Goal: Task Accomplishment & Management: Manage account settings

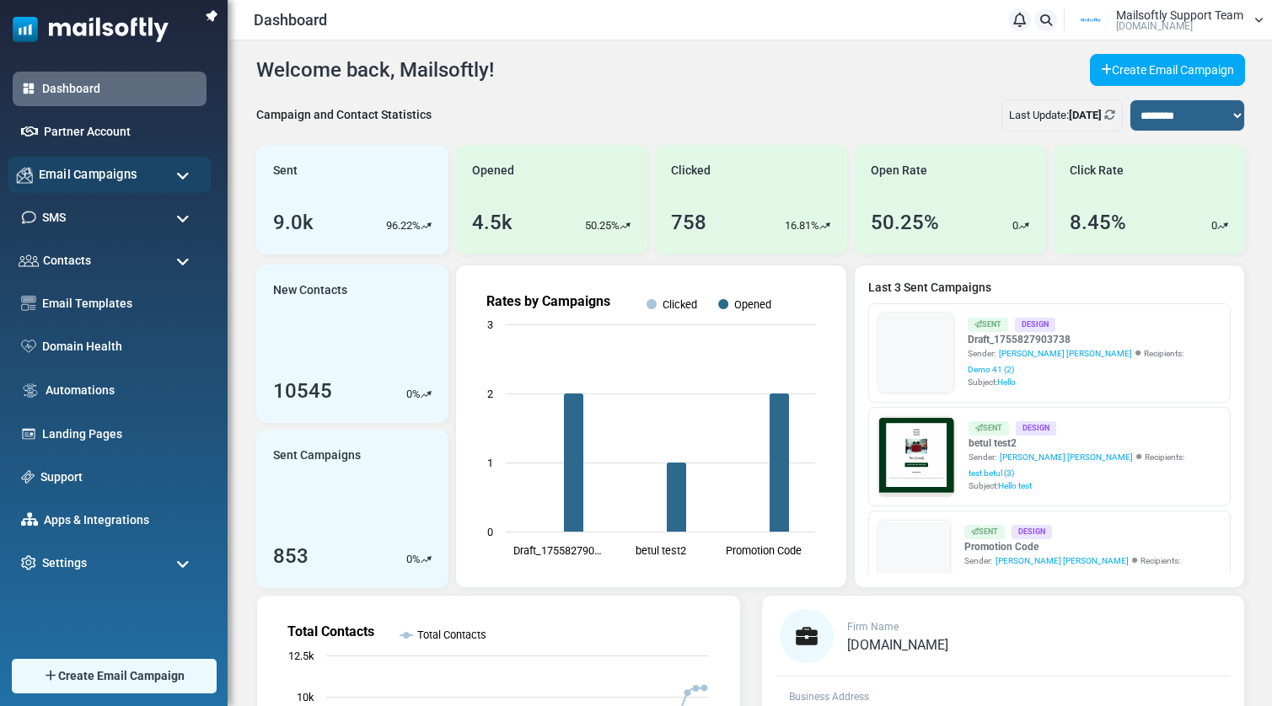
click at [94, 173] on span "Email Campaigns" at bounding box center [88, 174] width 99 height 19
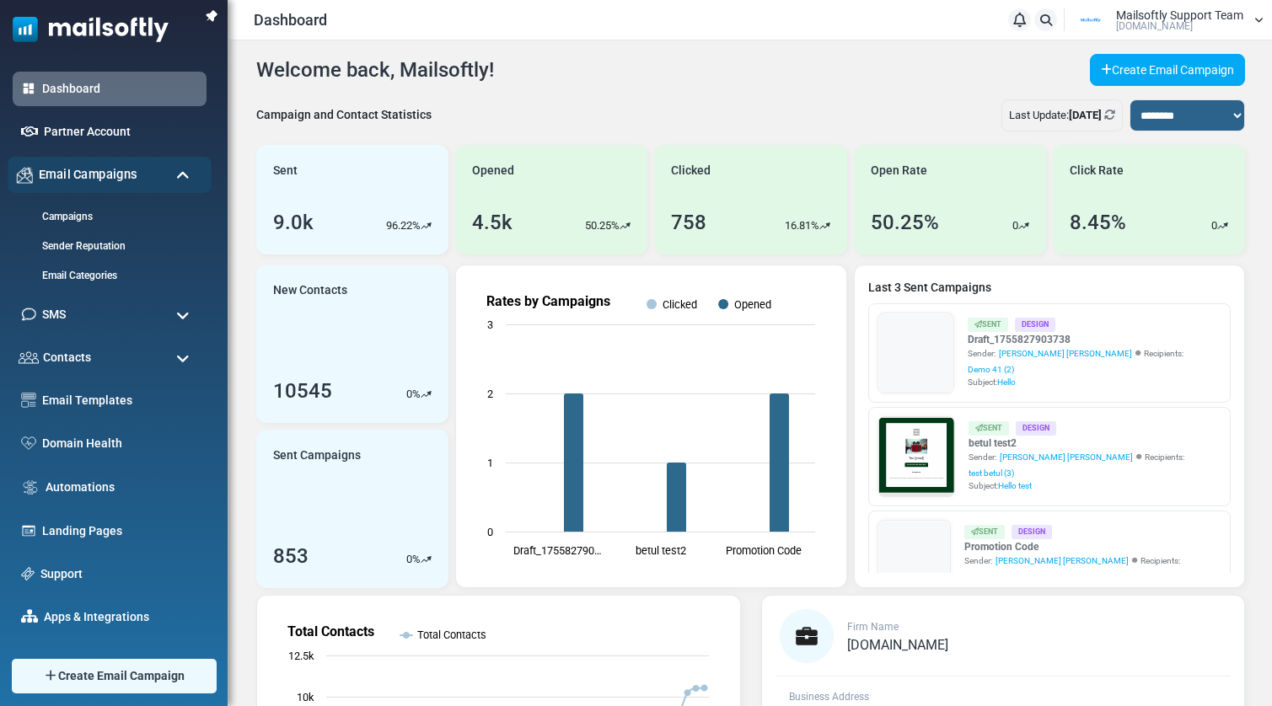
click at [94, 170] on span "Email Campaigns" at bounding box center [88, 174] width 99 height 19
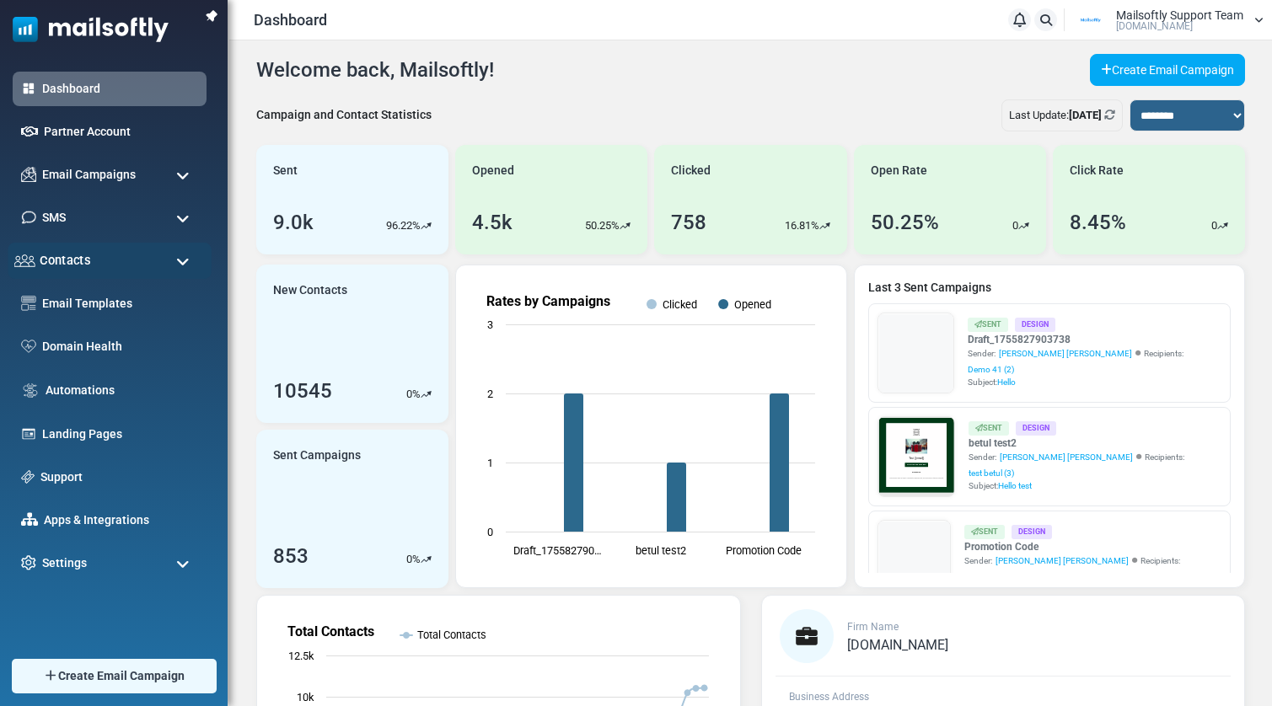
click at [89, 264] on div "Contacts" at bounding box center [110, 261] width 204 height 36
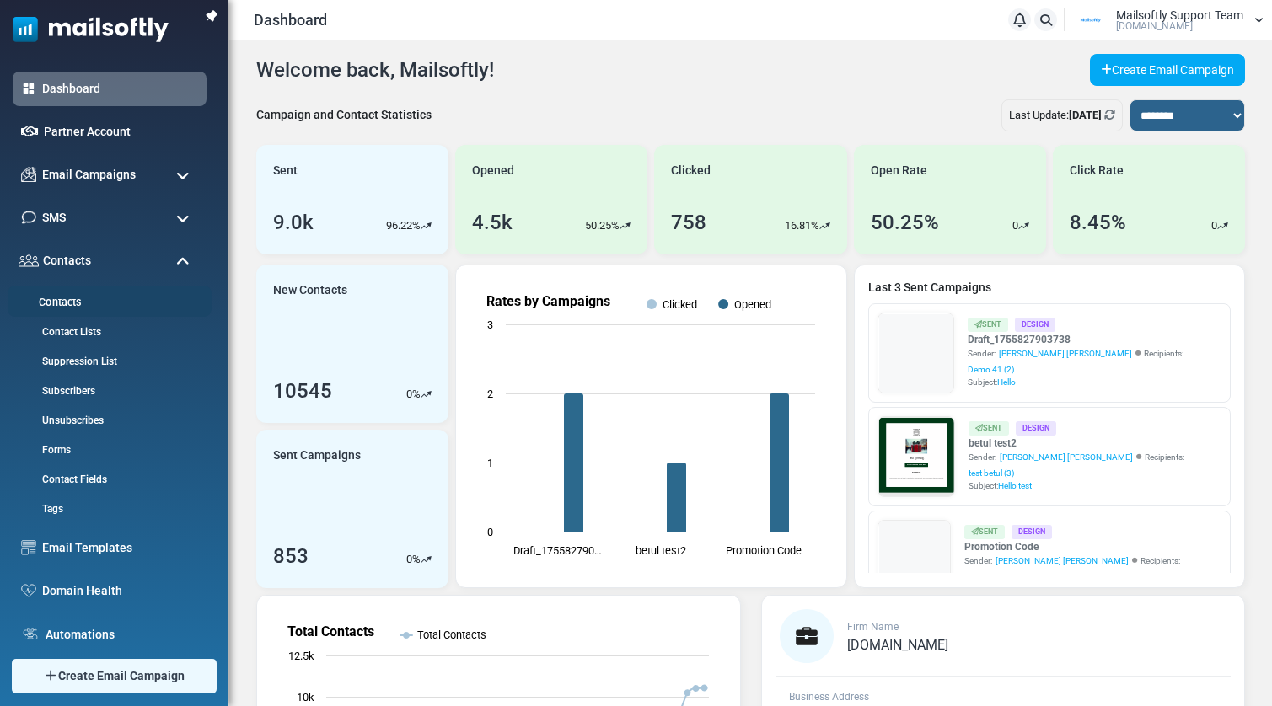
click at [56, 303] on link "Contacts" at bounding box center [107, 303] width 199 height 16
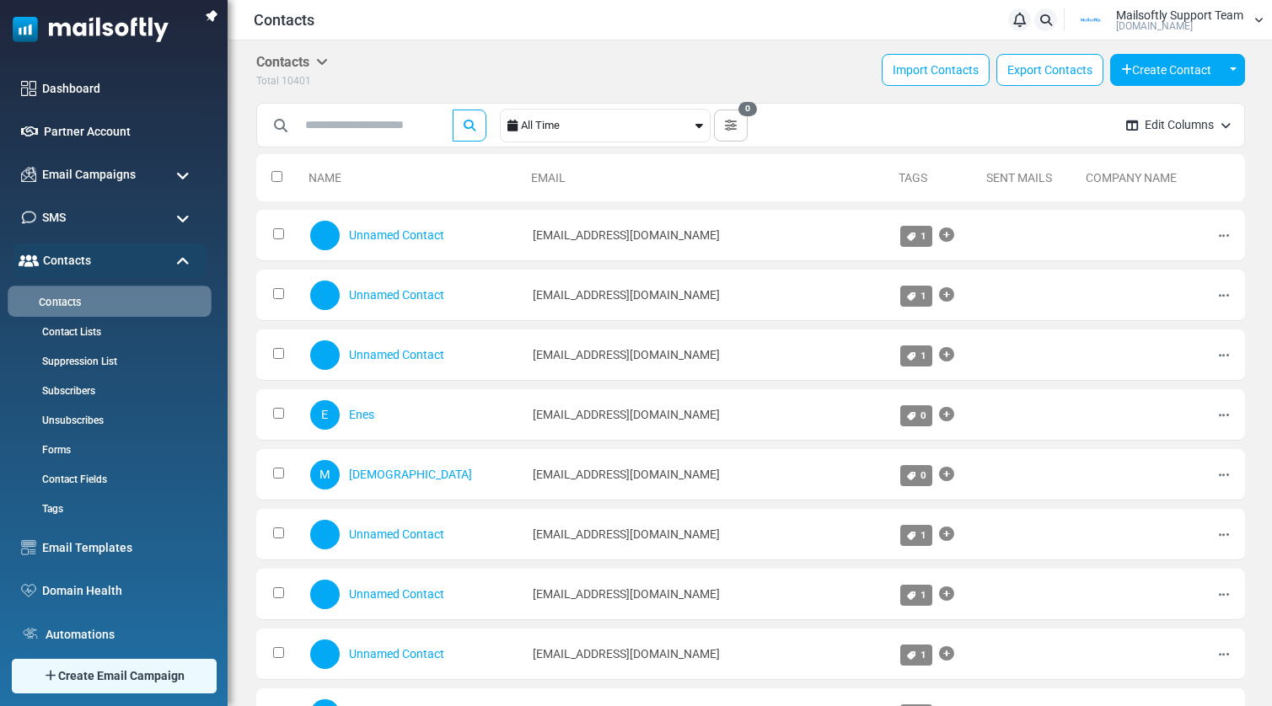
click at [62, 302] on link "Contacts" at bounding box center [107, 303] width 199 height 16
click at [66, 302] on link "Contacts" at bounding box center [107, 303] width 199 height 16
click at [53, 302] on link "Contacts" at bounding box center [107, 303] width 199 height 16
click at [65, 309] on link "Contacts" at bounding box center [107, 303] width 199 height 16
click at [67, 305] on link "Contacts" at bounding box center [107, 303] width 199 height 16
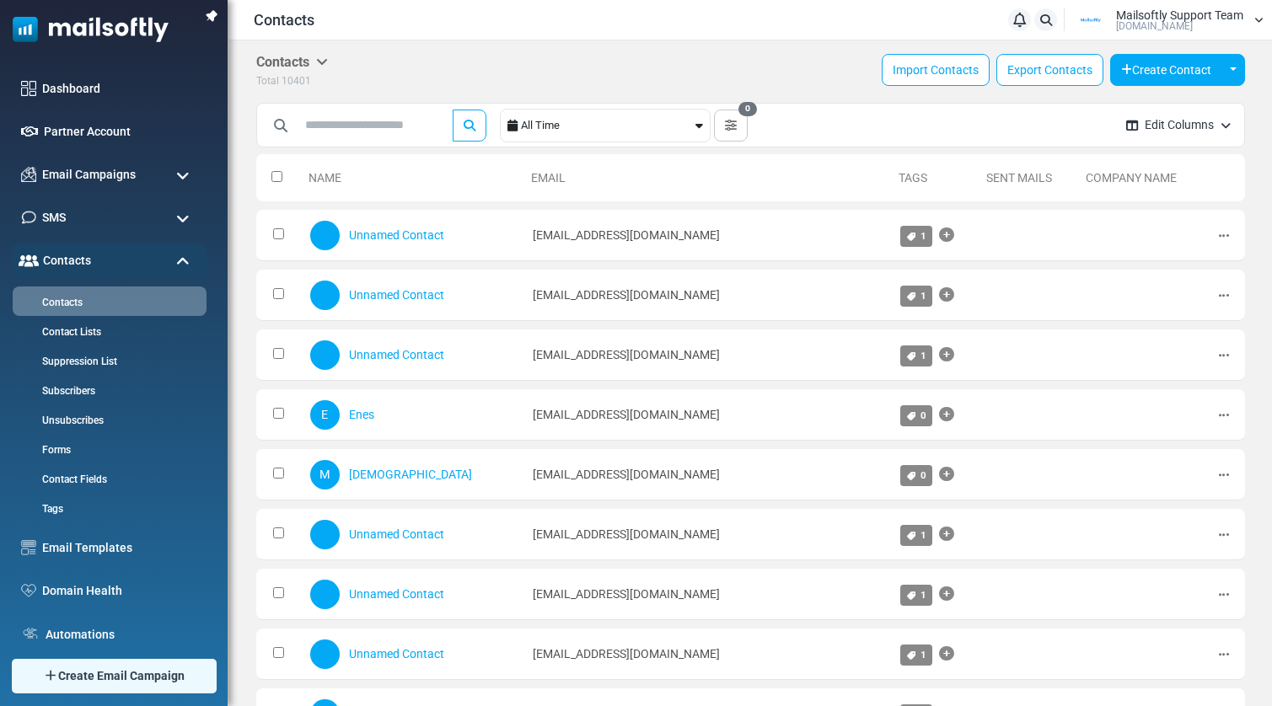
click at [67, 305] on link "Contacts" at bounding box center [108, 302] width 190 height 15
drag, startPoint x: 681, startPoint y: 352, endPoint x: 466, endPoint y: 358, distance: 215.0
click at [524, 358] on td "alkan-mailsoftly@inbound.mailsends.net" at bounding box center [707, 355] width 367 height 51
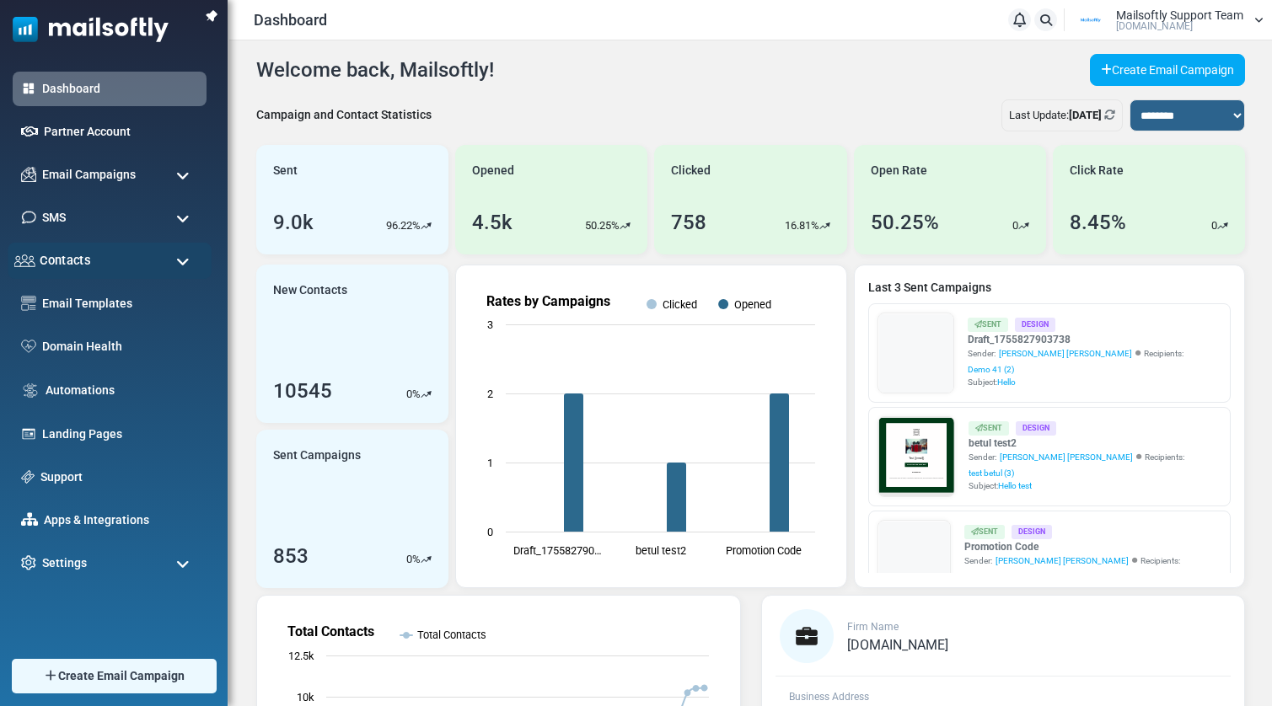
click at [62, 257] on span "Contacts" at bounding box center [65, 260] width 51 height 19
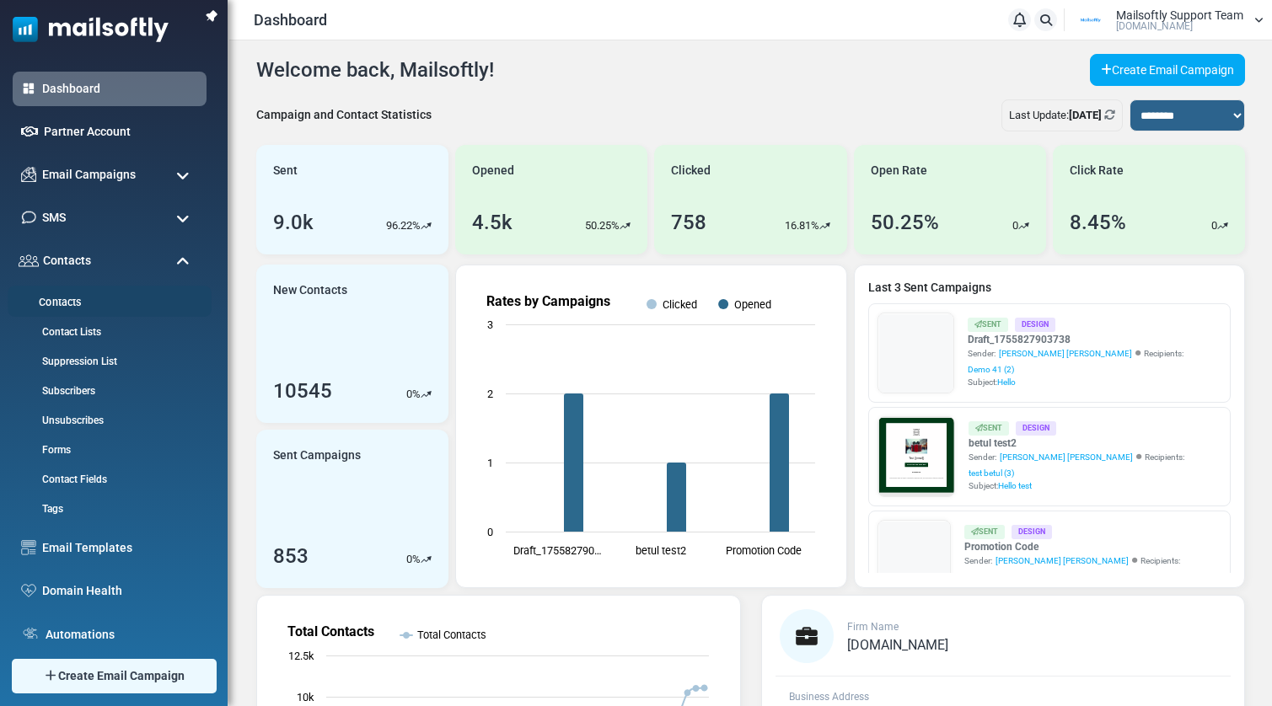
click at [71, 307] on link "Contacts" at bounding box center [107, 303] width 199 height 16
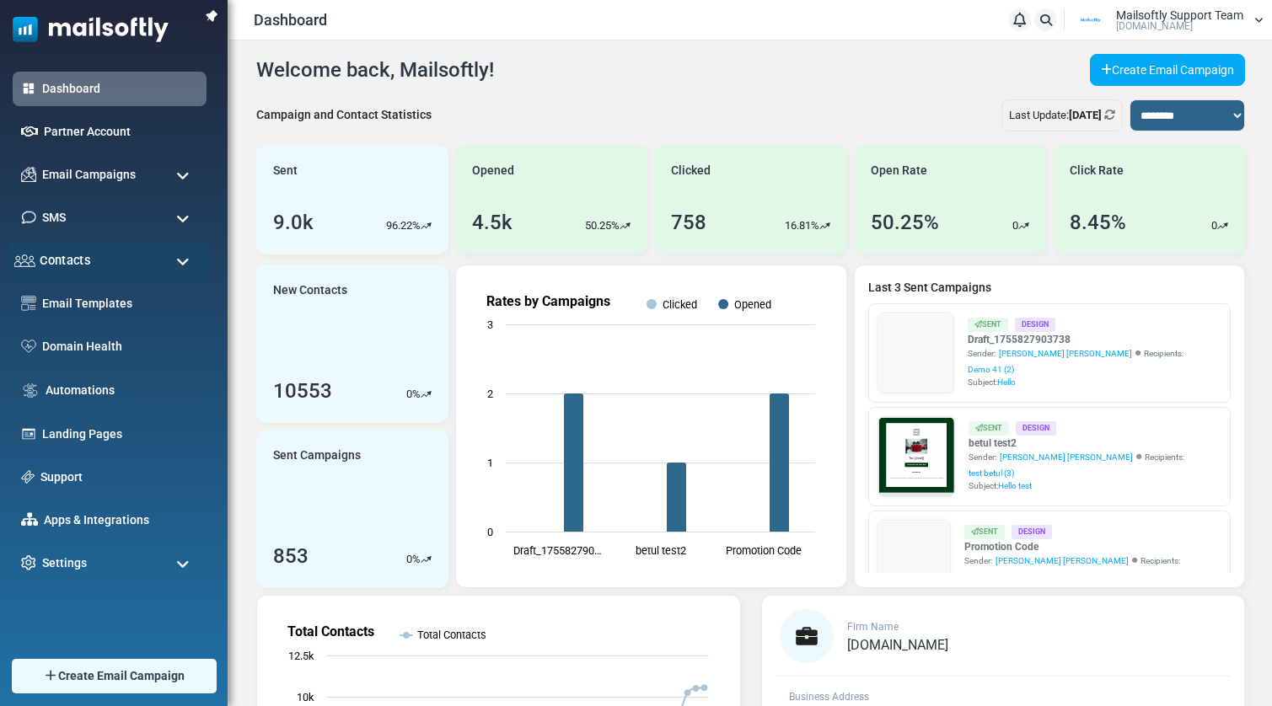
click at [56, 261] on span "Contacts" at bounding box center [65, 260] width 51 height 19
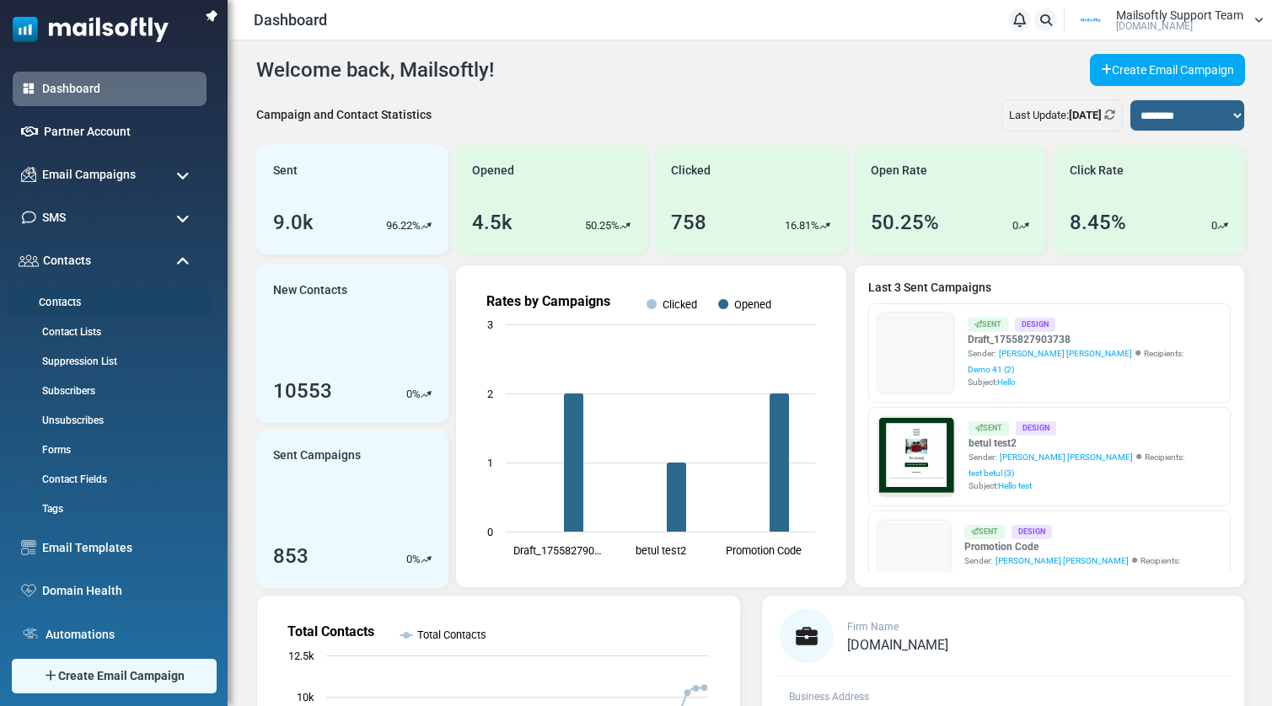
click at [57, 300] on link "Contacts" at bounding box center [107, 303] width 199 height 16
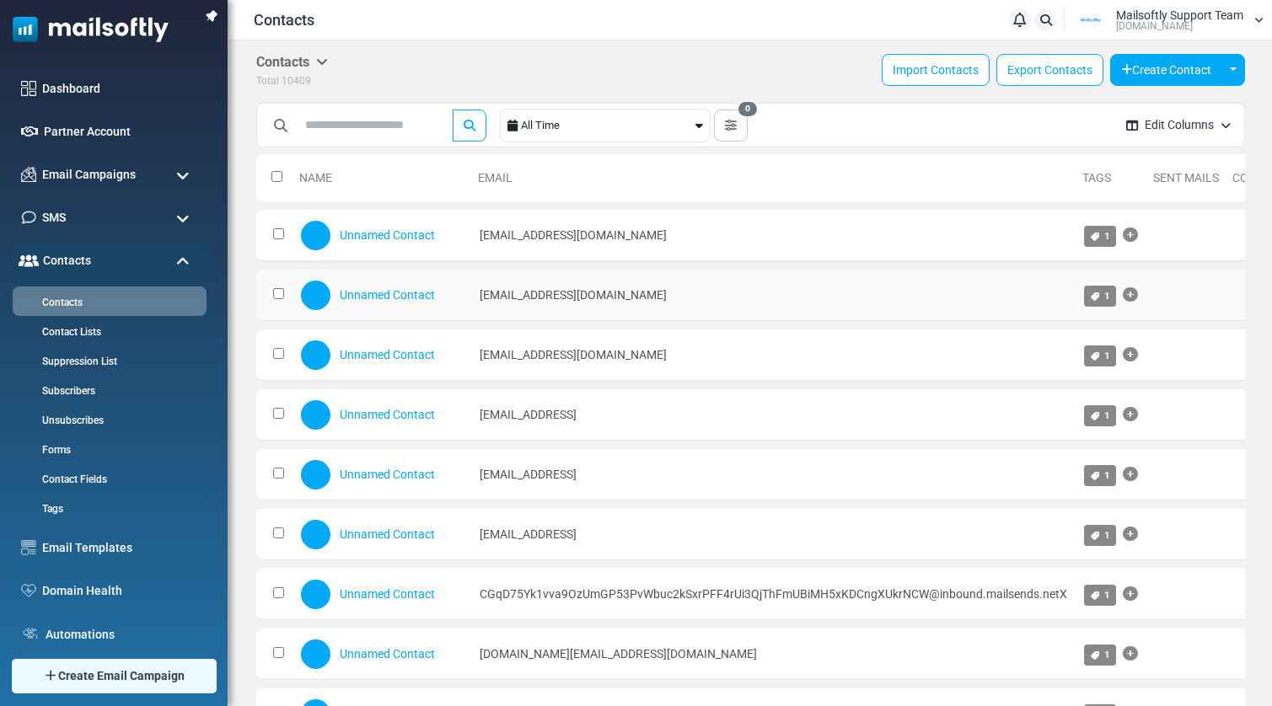
drag, startPoint x: 750, startPoint y: 352, endPoint x: 264, endPoint y: 293, distance: 489.9
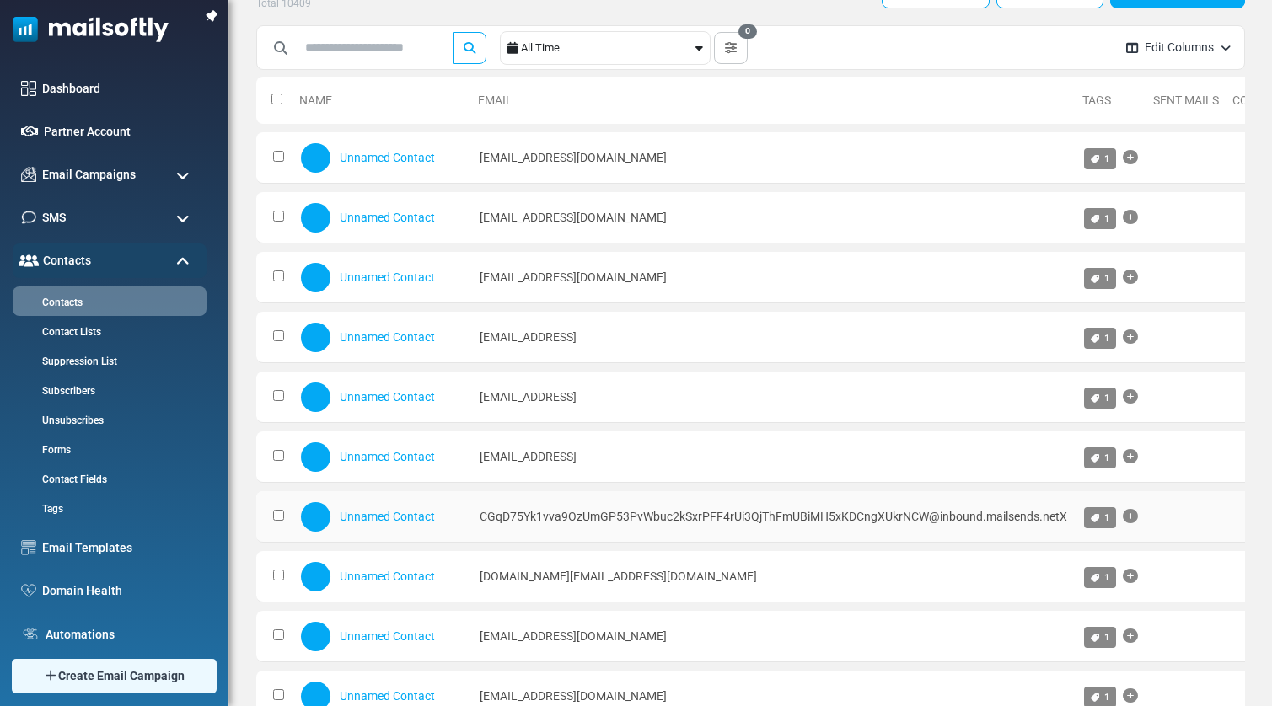
scroll to position [72, 0]
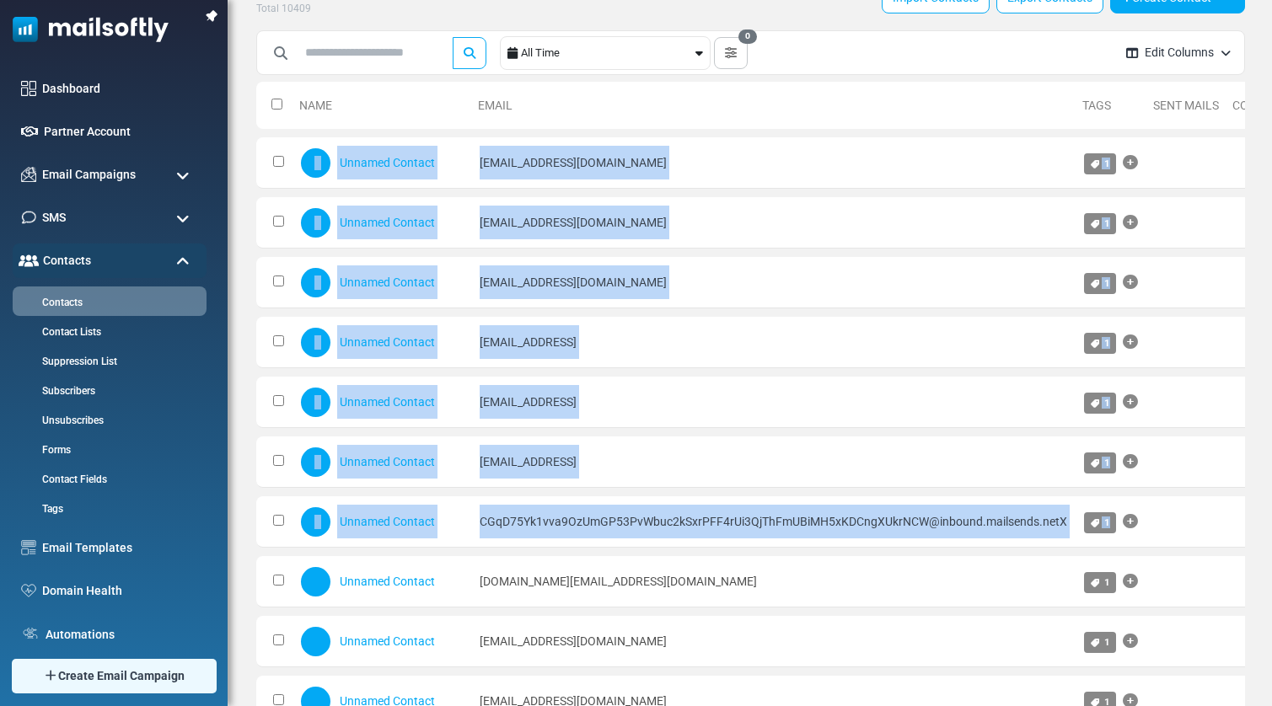
drag, startPoint x: 1139, startPoint y: 543, endPoint x: 254, endPoint y: 171, distance: 959.9
click at [254, 171] on div "Contacts Contacts Subscribers Archived Total 10409 Import Contacts Export Conta…" at bounding box center [750, 701] width 1043 height 1466
